Goal: Check status: Check status

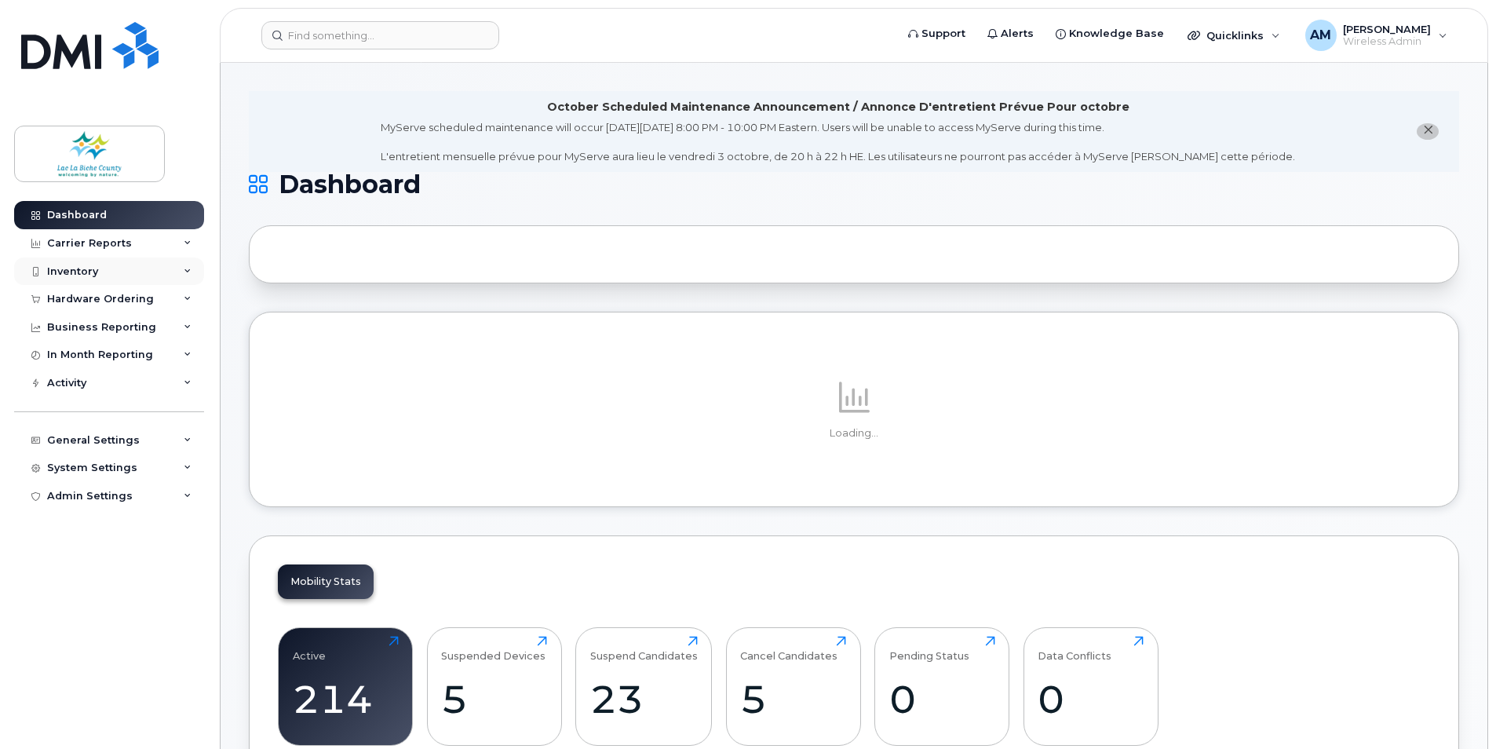
click at [91, 273] on div "Inventory" at bounding box center [72, 271] width 51 height 13
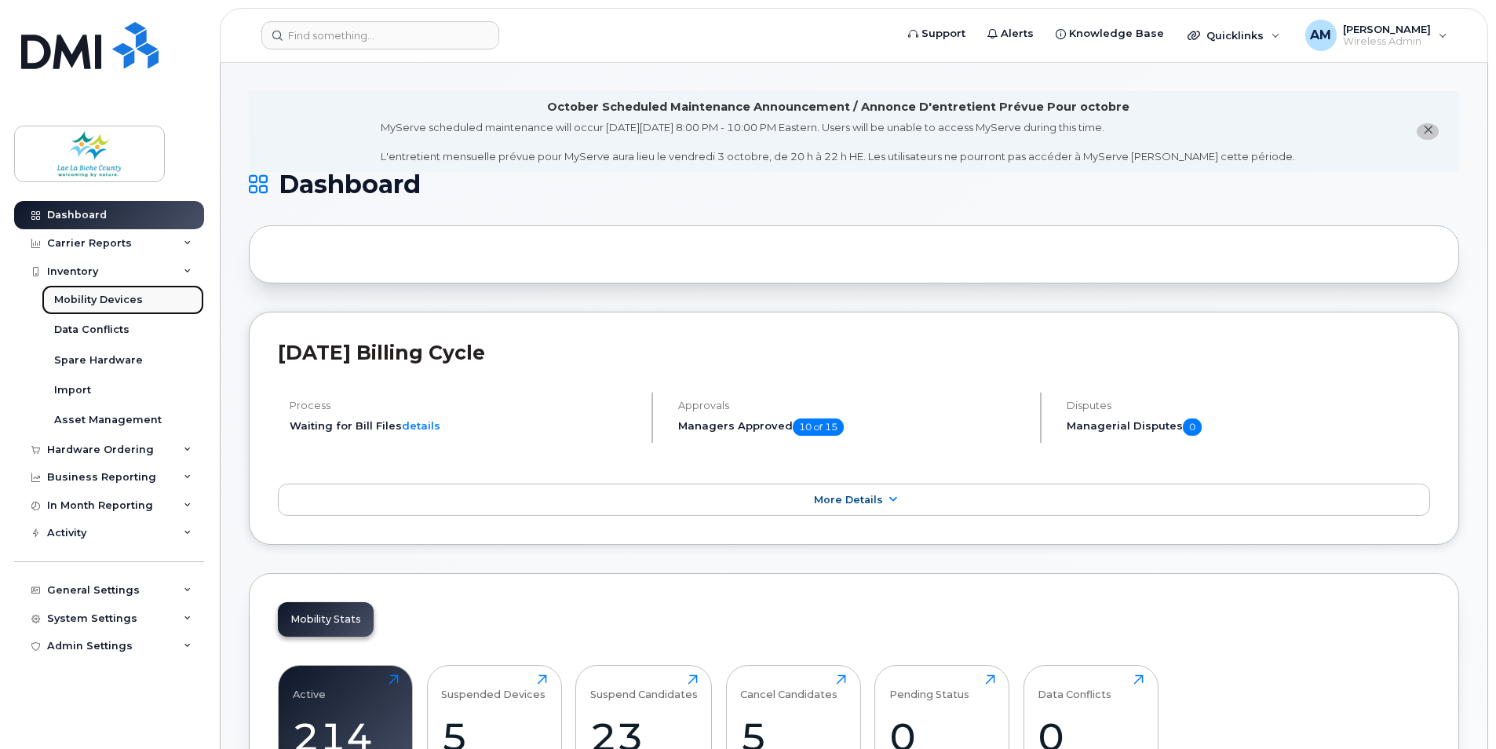
click at [90, 303] on div "Mobility Devices" at bounding box center [98, 300] width 89 height 14
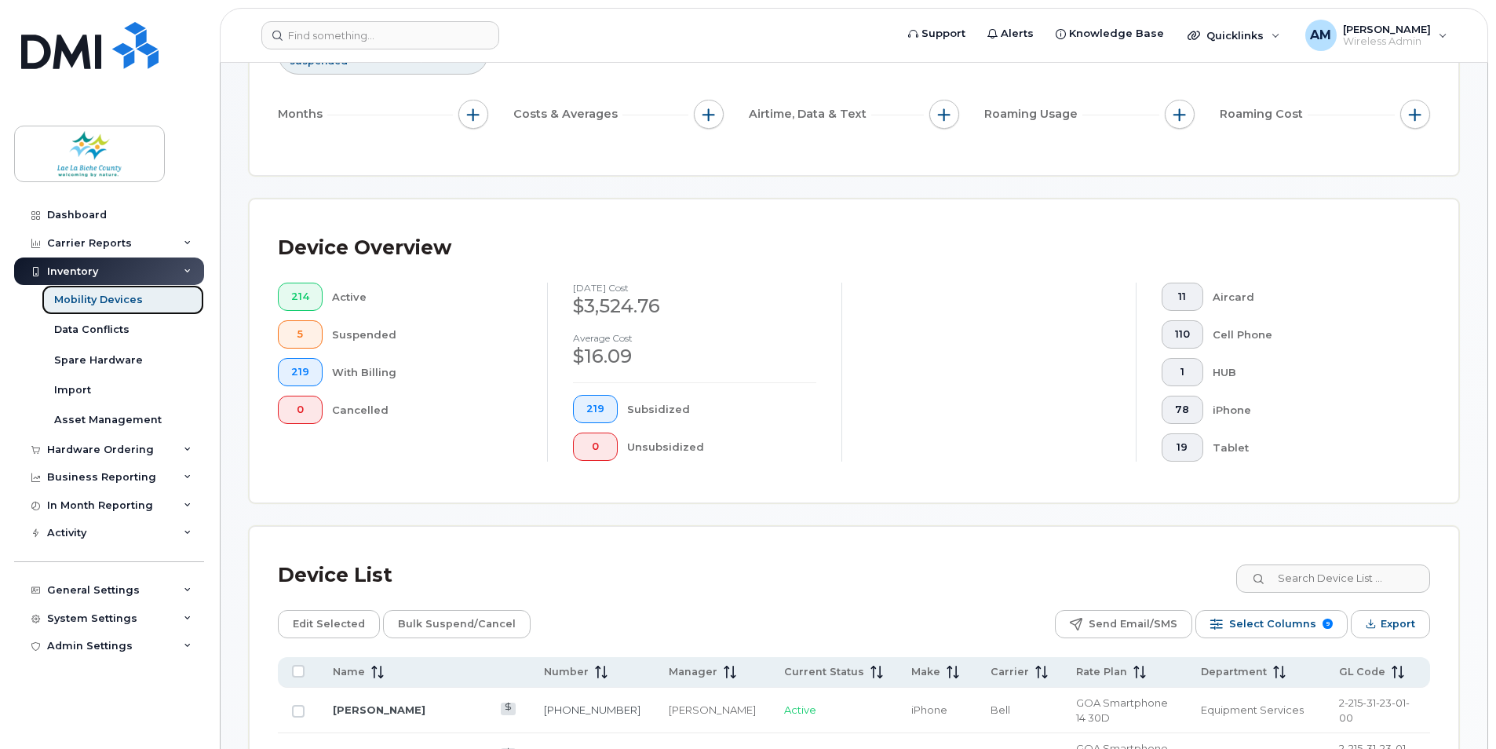
scroll to position [314, 0]
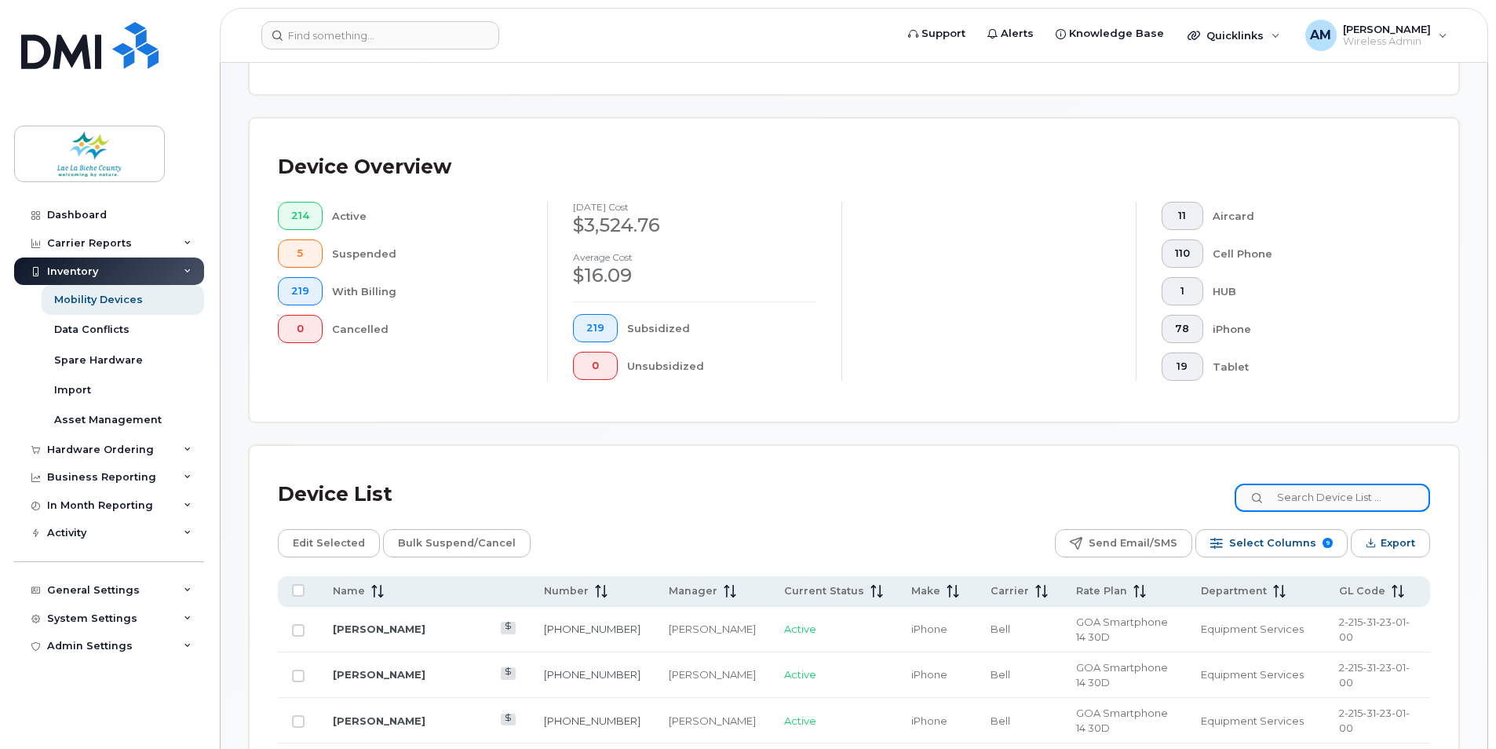
click at [1330, 499] on input at bounding box center [1332, 498] width 195 height 28
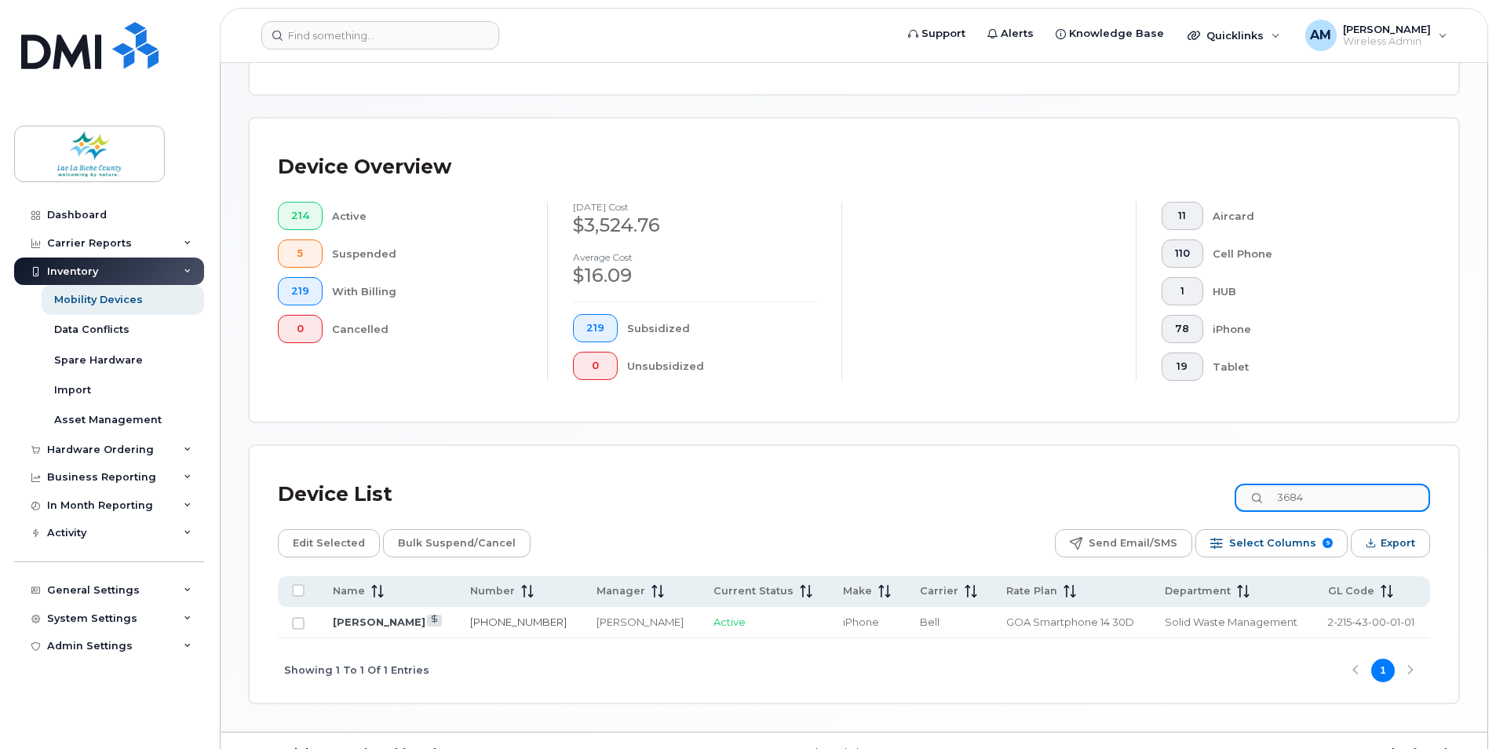
drag, startPoint x: 1338, startPoint y: 497, endPoint x: 1237, endPoint y: 488, distance: 101.6
click at [1237, 488] on div "Device List 3684" at bounding box center [854, 494] width 1152 height 41
type input "9075"
drag, startPoint x: 383, startPoint y: 619, endPoint x: 393, endPoint y: 605, distance: 17.4
click at [383, 619] on link "[PERSON_NAME]" at bounding box center [379, 621] width 93 height 13
